Goal: Book appointment/travel/reservation

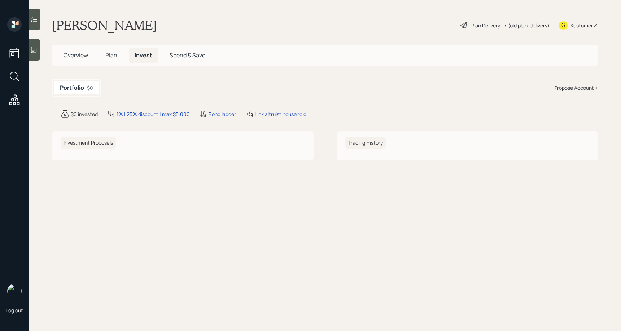
click at [79, 57] on span "Overview" at bounding box center [75, 55] width 25 height 8
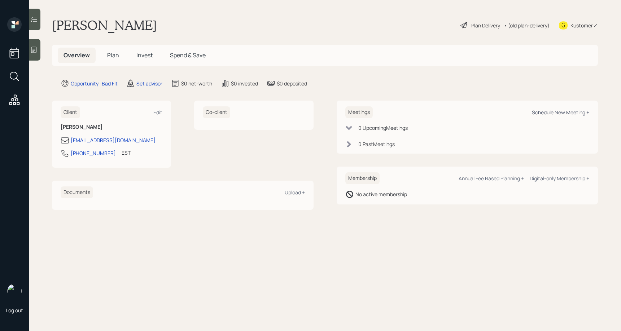
click at [543, 111] on div "Schedule New Meeting +" at bounding box center [560, 112] width 57 height 7
select select "round-[PERSON_NAME]"
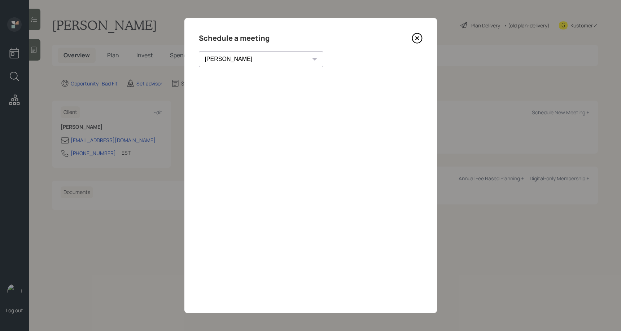
click at [415, 41] on icon at bounding box center [416, 38] width 11 height 11
